Goal: Task Accomplishment & Management: Manage account settings

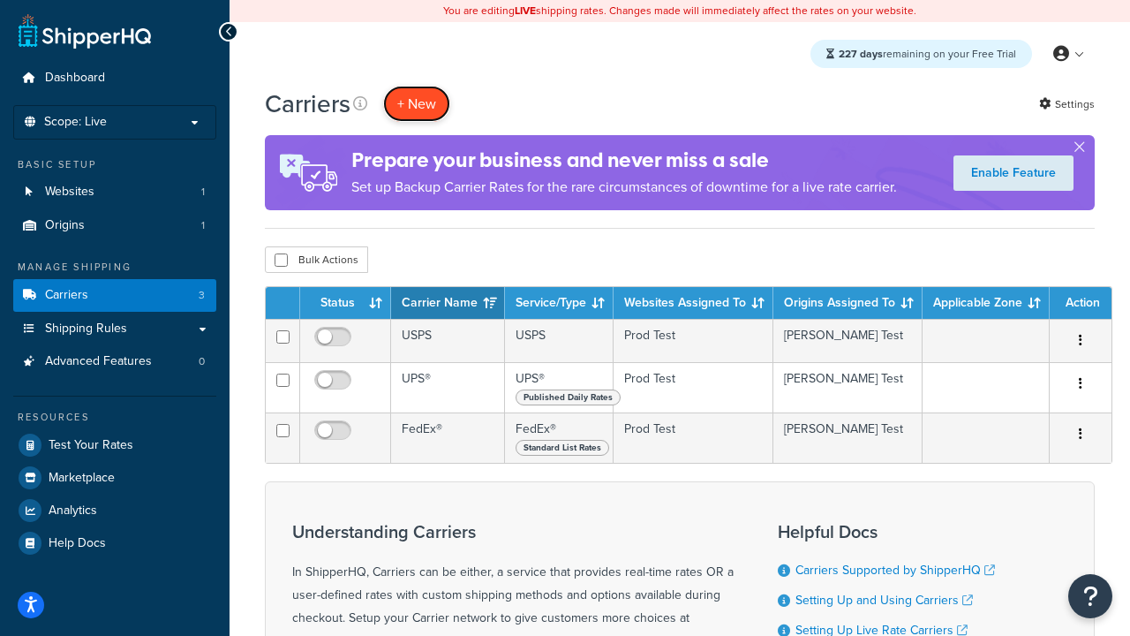
click at [417, 103] on button "+ New" at bounding box center [416, 104] width 67 height 36
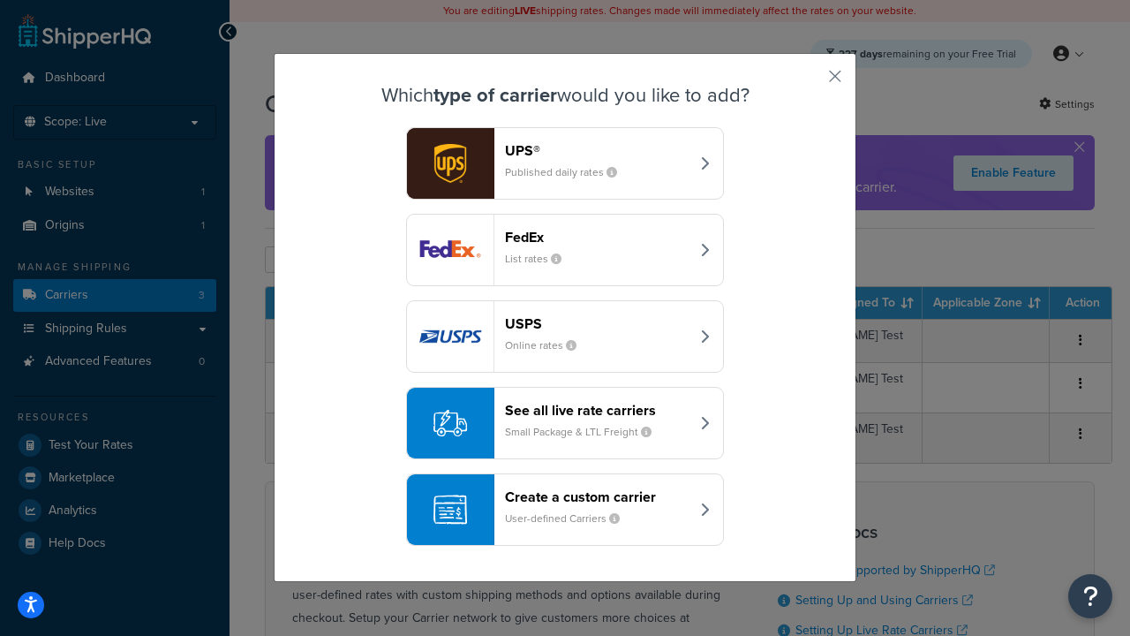
click at [597, 229] on header "FedEx" at bounding box center [597, 237] width 185 height 17
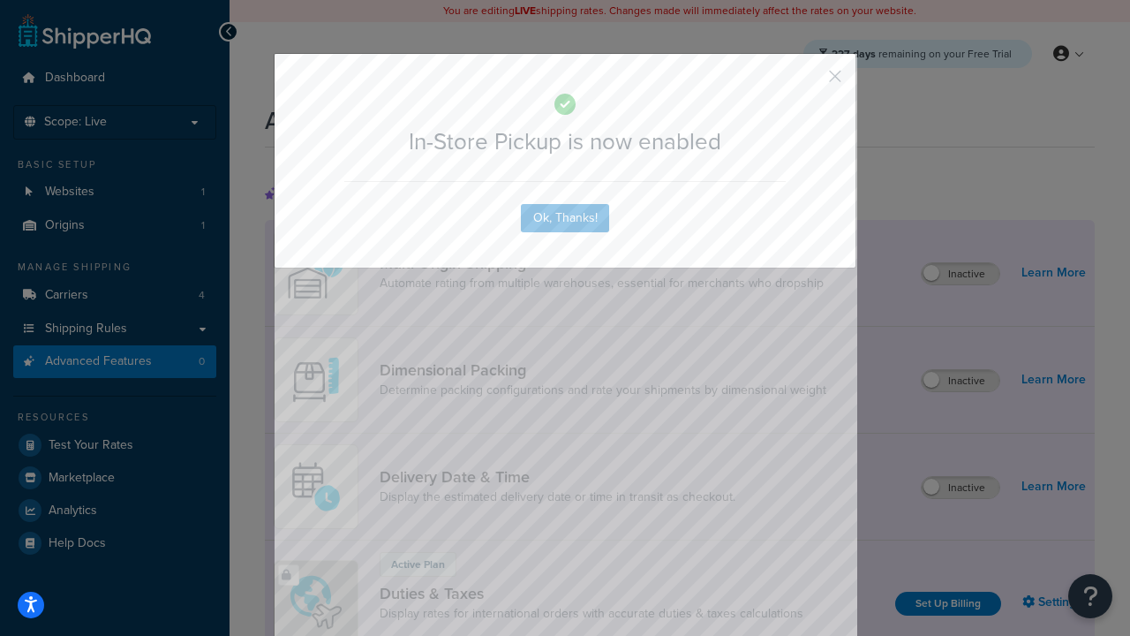
scroll to position [572, 0]
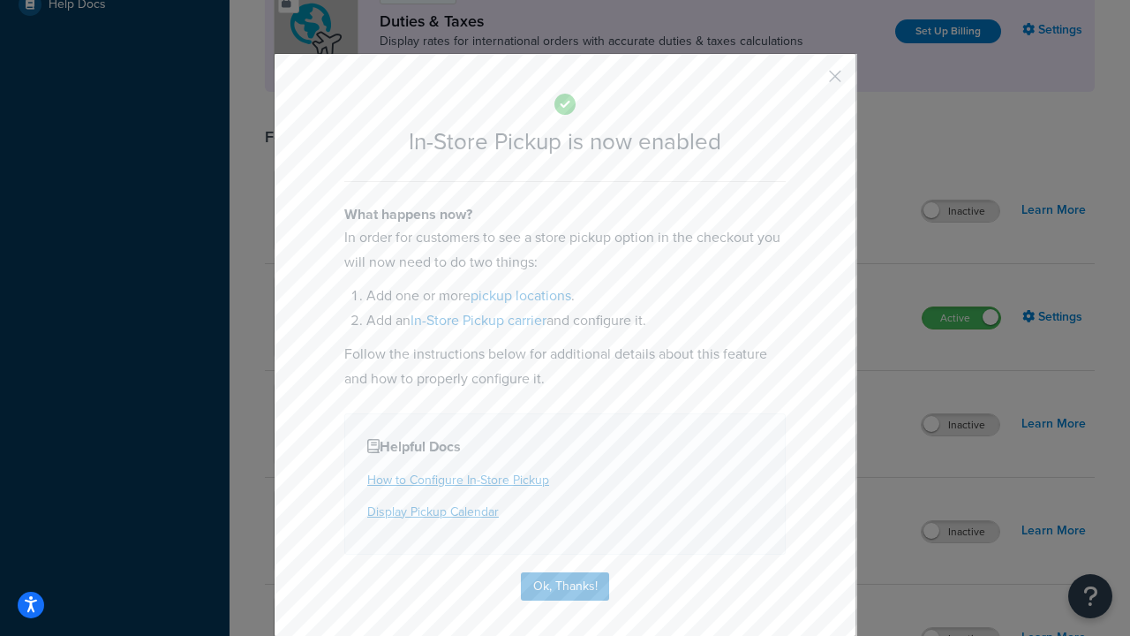
click at [809, 82] on button "button" at bounding box center [809, 82] width 4 height 4
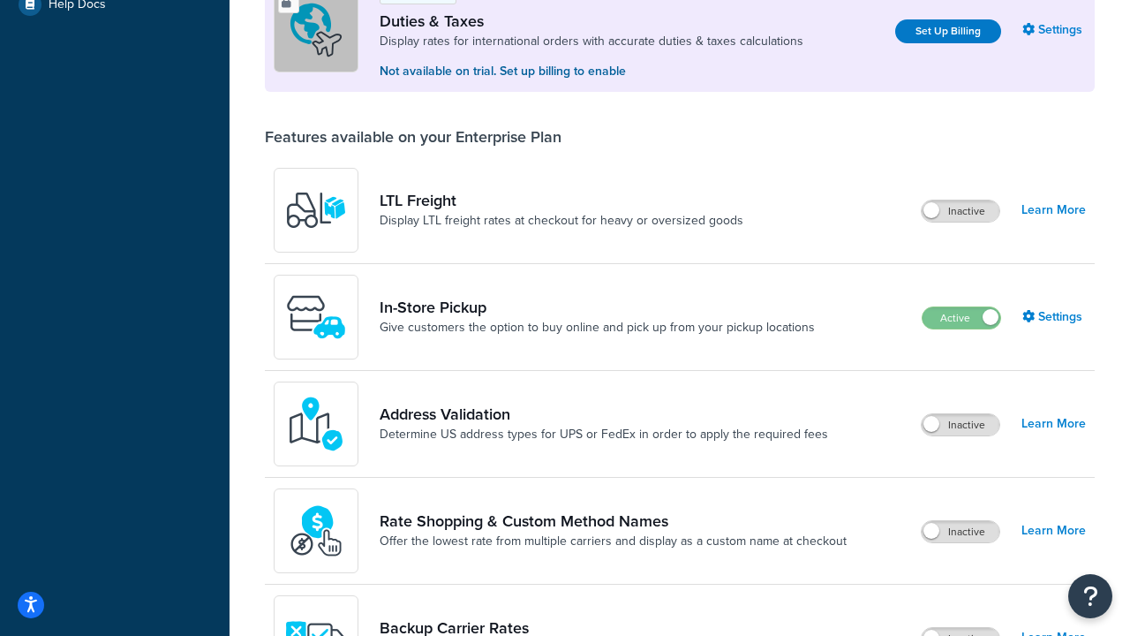
scroll to position [539, 0]
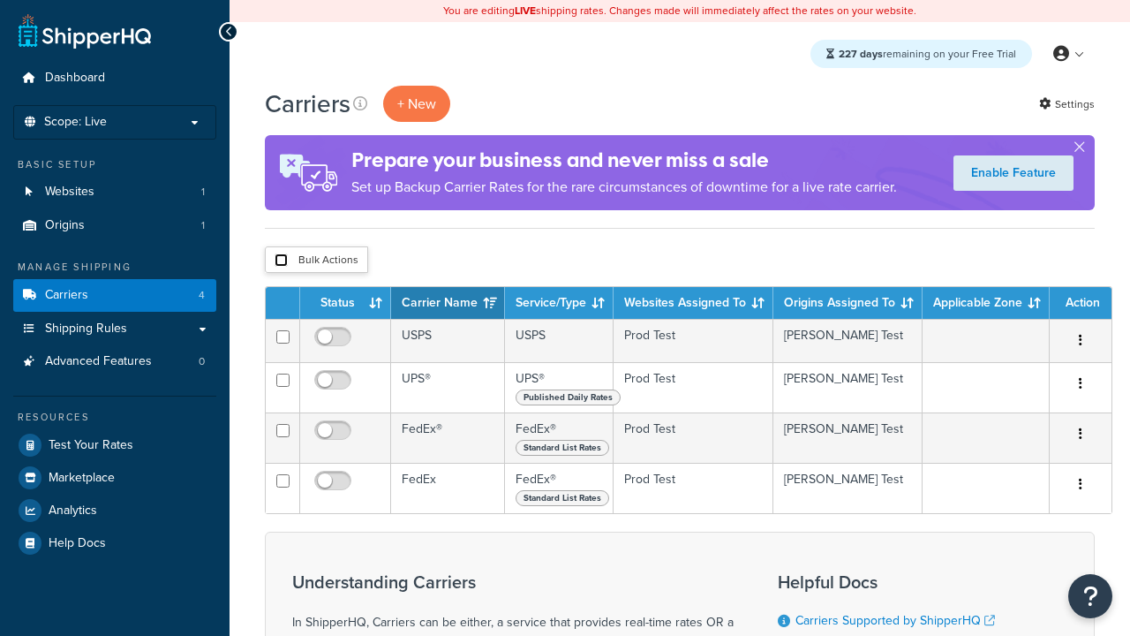
click at [281, 261] on input "checkbox" at bounding box center [281, 259] width 13 height 13
checkbox input "true"
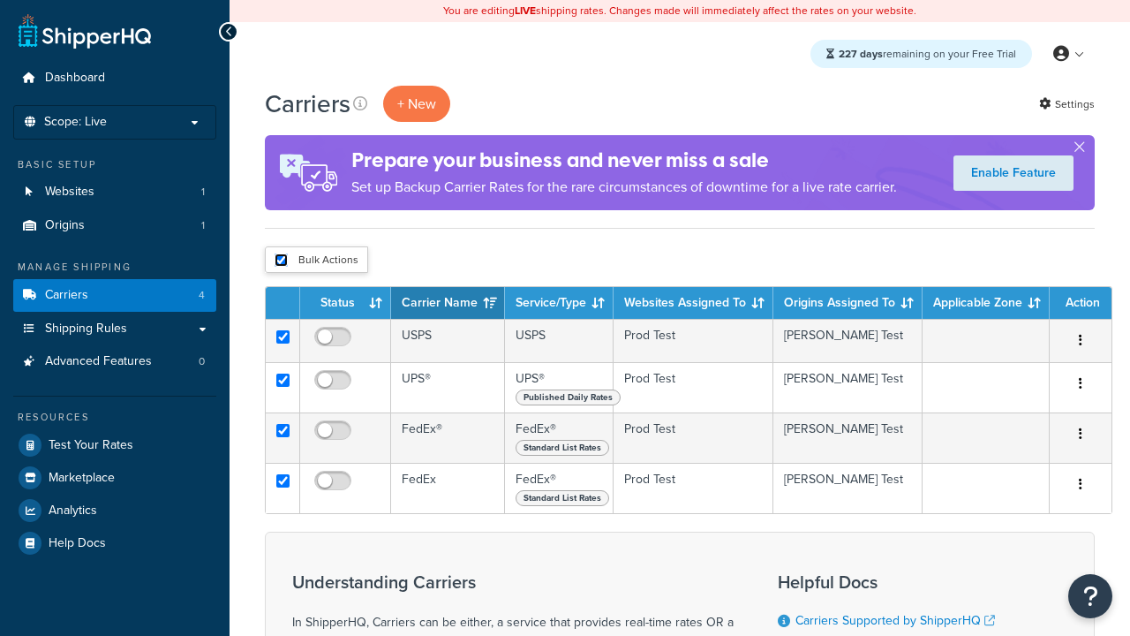
checkbox input "true"
click at [0, 0] on button "Delete" at bounding box center [0, 0] width 0 height 0
